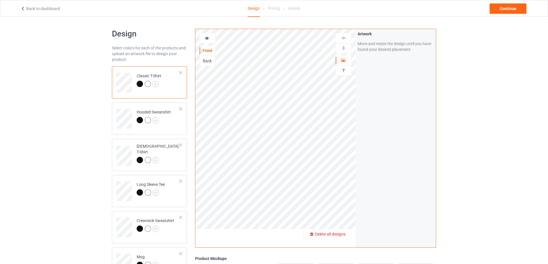
click at [343, 236] on span "Delete all designs" at bounding box center [330, 234] width 30 height 5
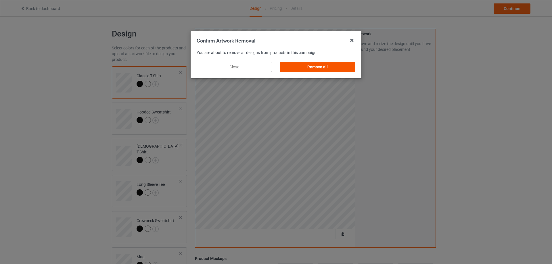
click at [319, 67] on div "Remove all" at bounding box center [317, 67] width 75 height 10
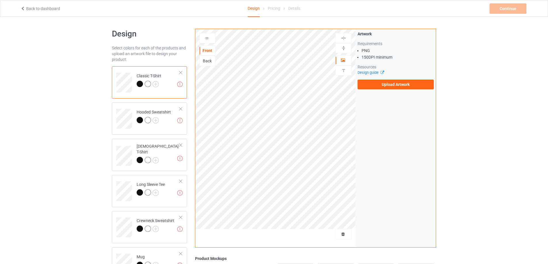
click at [380, 89] on div "Artwork Requirements PNG 150 DPI minimum Resources Design guide Upload Artwork" at bounding box center [395, 60] width 80 height 62
click at [378, 87] on label "Upload Artwork" at bounding box center [395, 85] width 76 height 10
click at [0, 0] on input "Upload Artwork" at bounding box center [0, 0] width 0 height 0
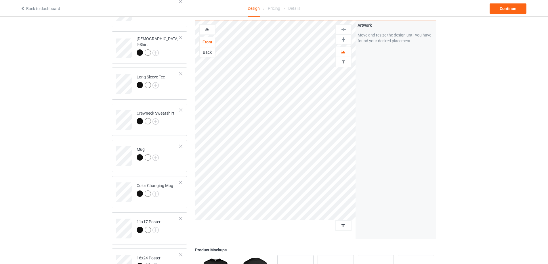
scroll to position [115, 0]
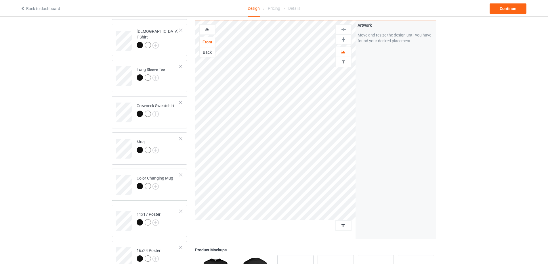
click at [171, 190] on div at bounding box center [155, 187] width 37 height 8
click at [344, 38] on img at bounding box center [343, 39] width 5 height 5
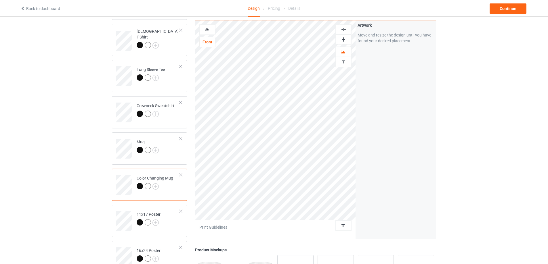
click at [344, 38] on img at bounding box center [343, 39] width 5 height 5
click at [508, 9] on div "Continue" at bounding box center [508, 8] width 37 height 10
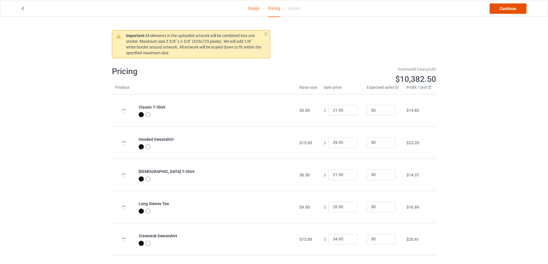
click at [508, 9] on link "Continue" at bounding box center [508, 8] width 37 height 10
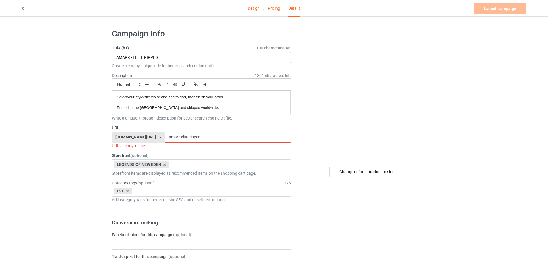
drag, startPoint x: 198, startPoint y: 59, endPoint x: 64, endPoint y: 111, distance: 143.0
paste input "EMPIRE - GRUNGE EMBLEM"
type input "AMARR EMPIRE - GRUNGE EMBLEM"
drag, startPoint x: 199, startPoint y: 134, endPoint x: 171, endPoint y: 138, distance: 28.2
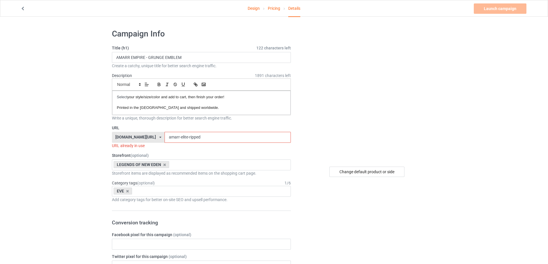
click at [171, 138] on input "amarr-elite-ripped" at bounding box center [228, 137] width 126 height 11
paste input "grunge-emblem"
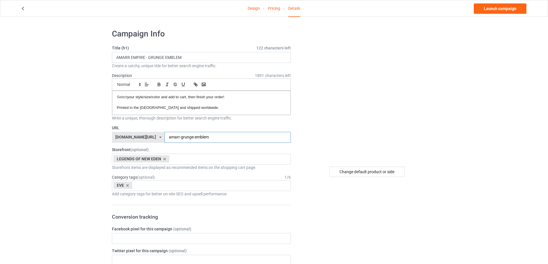
type input "amarr-grunge-emblem"
drag, startPoint x: 204, startPoint y: 53, endPoint x: 0, endPoint y: 71, distance: 204.4
click at [486, 9] on link "Launch campaign" at bounding box center [500, 8] width 53 height 10
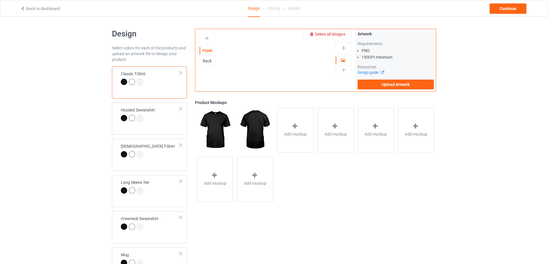
click at [340, 33] on span "Delete all designs" at bounding box center [330, 34] width 30 height 5
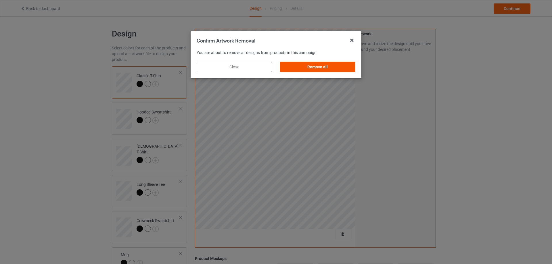
click at [332, 68] on div "Remove all" at bounding box center [317, 67] width 75 height 10
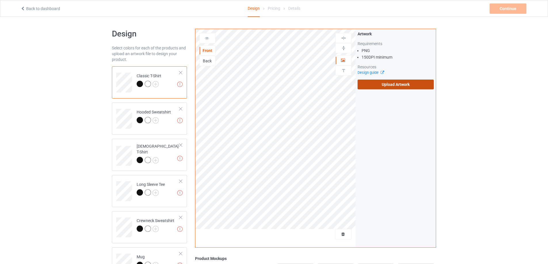
click at [390, 80] on label "Upload Artwork" at bounding box center [395, 85] width 76 height 10
click at [0, 0] on input "Upload Artwork" at bounding box center [0, 0] width 0 height 0
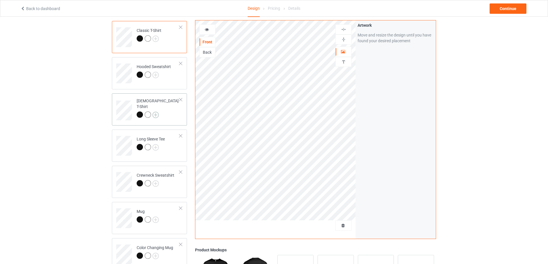
scroll to position [86, 0]
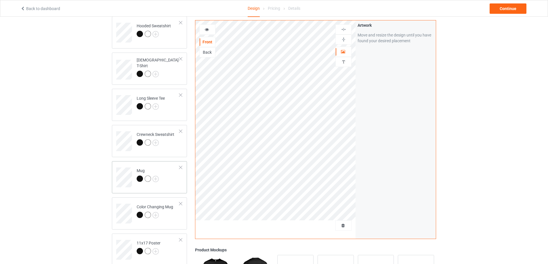
click at [175, 190] on div "Mug" at bounding box center [149, 177] width 75 height 32
click at [345, 40] on img at bounding box center [343, 39] width 5 height 5
click at [510, 7] on div "Continue" at bounding box center [508, 8] width 37 height 10
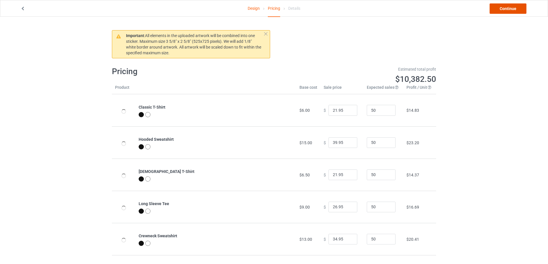
click at [510, 7] on link "Continue" at bounding box center [508, 8] width 37 height 10
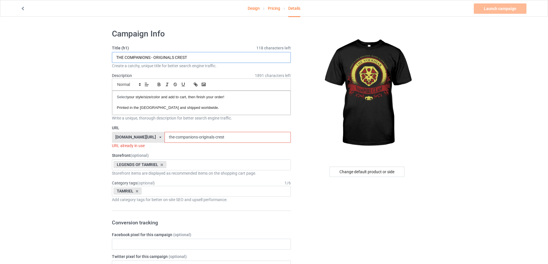
drag, startPoint x: 234, startPoint y: 59, endPoint x: 0, endPoint y: 79, distance: 235.0
paste input "VAMPIRE CLAN - GRUNGE EMBLEM-V2"
type input "VAMPIRE CLAN - GRUNGE EMBLEM-V2"
drag, startPoint x: 239, startPoint y: 139, endPoint x: 68, endPoint y: 141, distance: 170.8
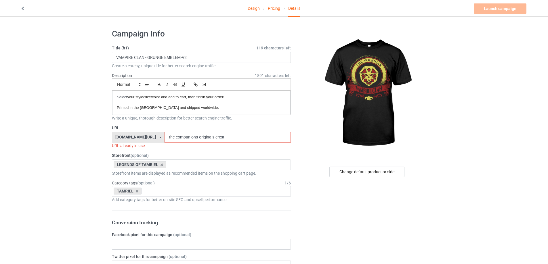
paste input "vampire clan - grunge emblem-v2"
click at [178, 138] on input "vampire clan - grunge emblem-v2" at bounding box center [228, 137] width 126 height 11
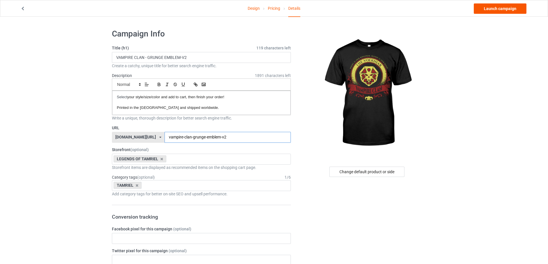
type input "vampire-clan-grunge-emblem-v2"
click at [491, 5] on link "Launch campaign" at bounding box center [500, 8] width 53 height 10
